Goal: Use online tool/utility

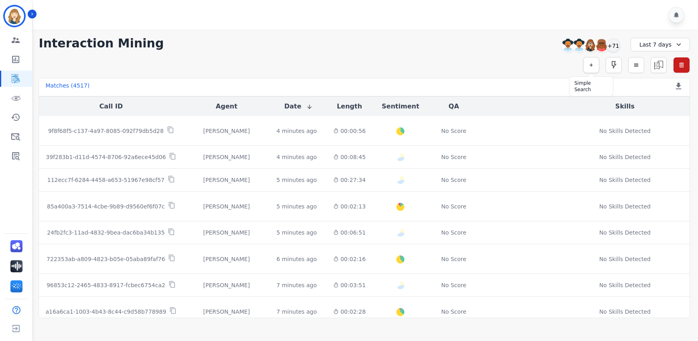
click at [594, 67] on icon "button" at bounding box center [591, 65] width 6 height 6
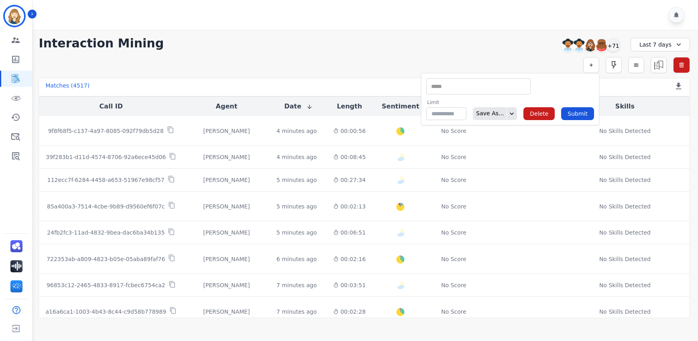
click at [475, 88] on input "selected options" at bounding box center [478, 86] width 100 height 8
type input "*"
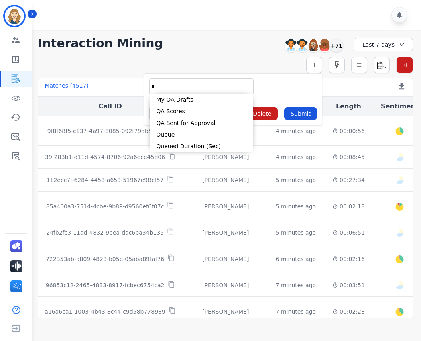
type input "*"
click at [115, 22] on div at bounding box center [227, 15] width 391 height 30
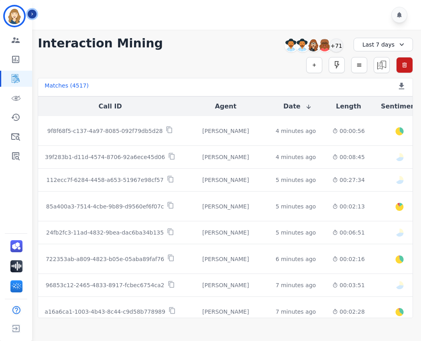
click at [32, 14] on icon "Sidebar" at bounding box center [32, 14] width 2 height 3
